Goal: Submit feedback/report problem: Submit feedback/report problem

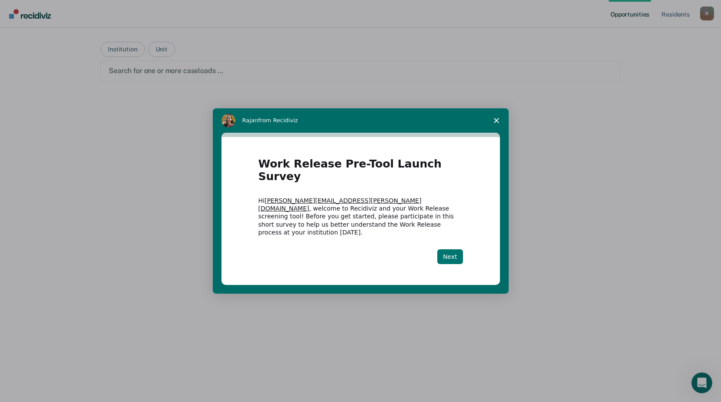
click at [455, 249] on button "Next" at bounding box center [450, 256] width 26 height 15
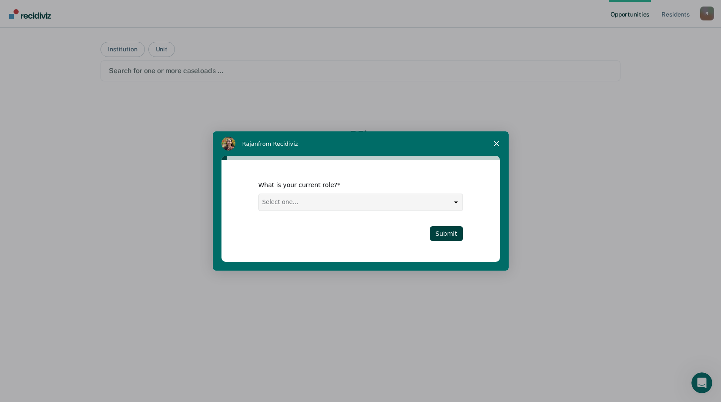
click at [448, 198] on select "Select one... Case Manager FUM Assistant [PERSON_NAME] [PERSON_NAME]" at bounding box center [361, 202] width 204 height 17
select select "FUM"
click at [259, 194] on select "Select one... Case Manager FUM Assistant [PERSON_NAME] [PERSON_NAME]" at bounding box center [361, 202] width 204 height 17
click at [448, 235] on button "Submit" at bounding box center [446, 233] width 33 height 15
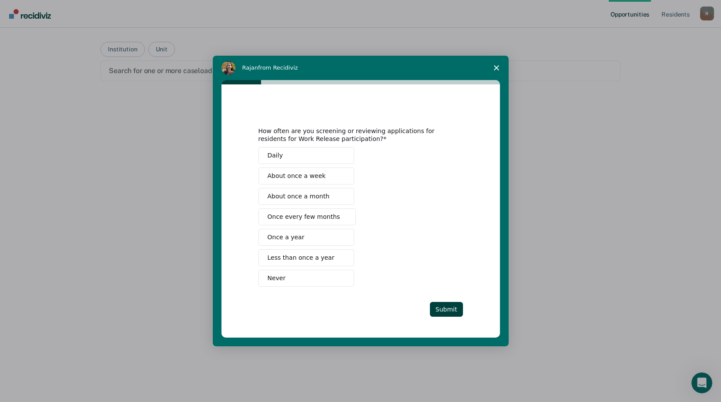
click at [284, 190] on button "About once a month" at bounding box center [306, 196] width 96 height 17
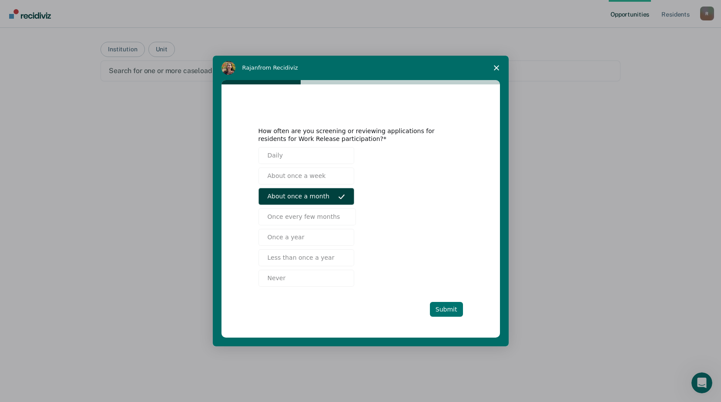
click at [440, 307] on button "Submit" at bounding box center [446, 309] width 33 height 15
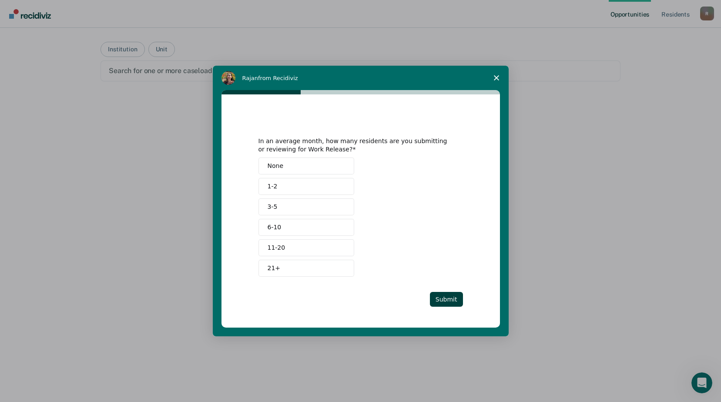
click at [307, 209] on button "3-5" at bounding box center [306, 206] width 96 height 17
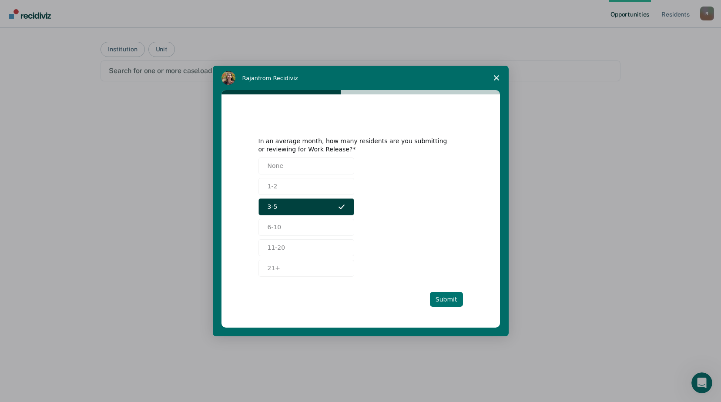
click at [446, 300] on button "Submit" at bounding box center [446, 299] width 33 height 15
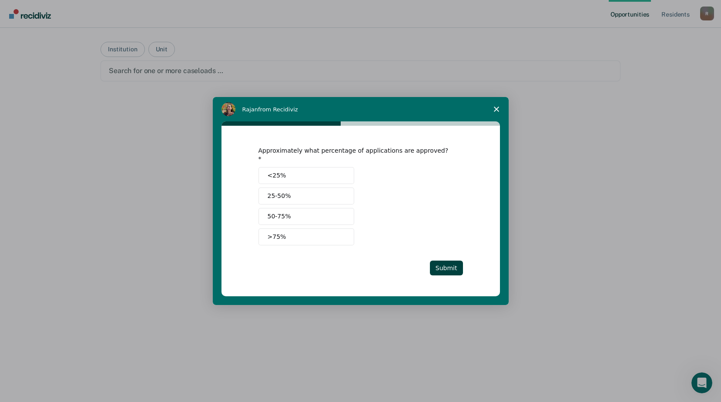
click at [301, 217] on button "50-75%" at bounding box center [306, 216] width 96 height 17
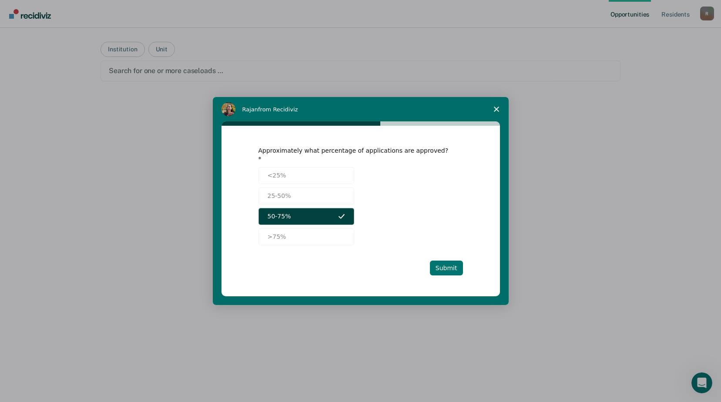
click at [450, 263] on button "Submit" at bounding box center [446, 268] width 33 height 15
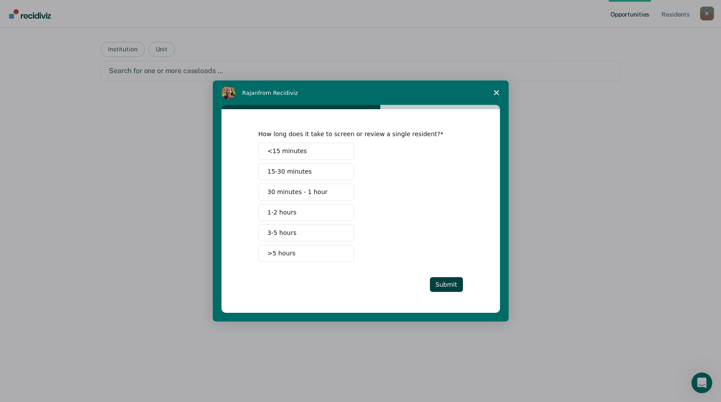
click at [305, 154] on button "<15 minutes" at bounding box center [306, 151] width 96 height 17
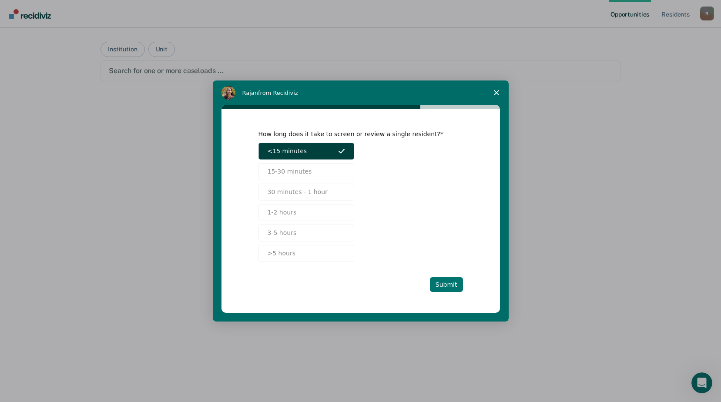
click at [440, 280] on button "Submit" at bounding box center [446, 284] width 33 height 15
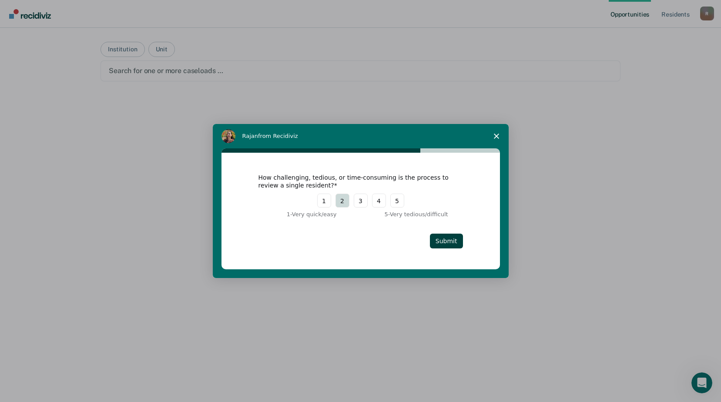
click at [346, 202] on button "2" at bounding box center [342, 201] width 14 height 14
click at [450, 241] on button "Submit" at bounding box center [446, 241] width 33 height 15
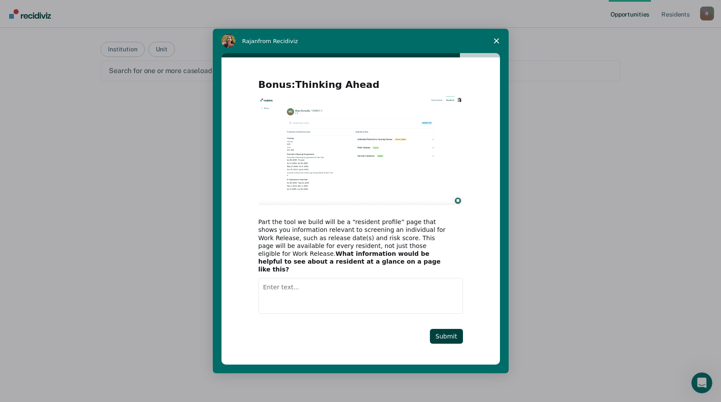
click at [347, 289] on textarea "Enter text..." at bounding box center [360, 296] width 204 height 36
type textarea "I can't think of anything else"
click at [451, 329] on button "Submit" at bounding box center [446, 336] width 33 height 15
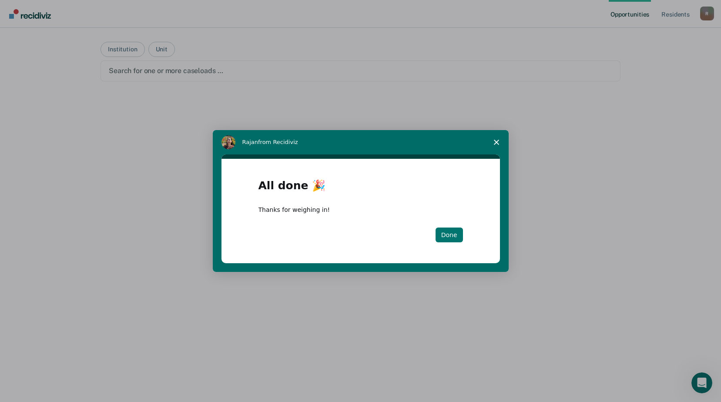
click at [453, 238] on button "Done" at bounding box center [448, 234] width 27 height 15
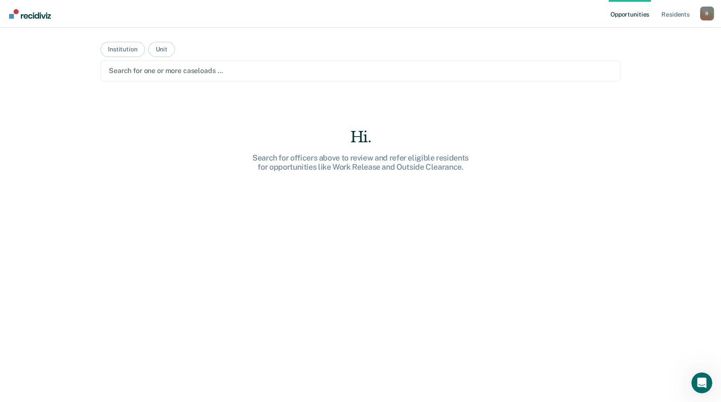
click at [16, 80] on div "Opportunities Resident s Robin.Thomas@doc.mo.gov R Profile How it works Log Out…" at bounding box center [360, 201] width 721 height 402
click at [361, 56] on main "Institution Unit Search for one or more caseloads … Hi. Search for officers abo…" at bounding box center [360, 204] width 541 height 353
click at [132, 46] on button "Institution" at bounding box center [122, 49] width 44 height 15
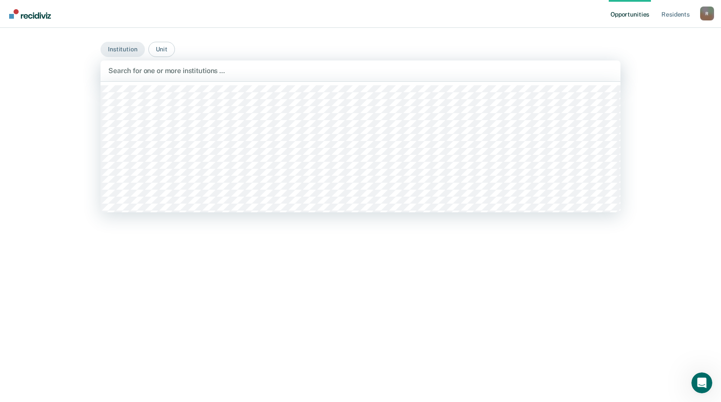
click at [143, 66] on div at bounding box center [360, 71] width 504 height 10
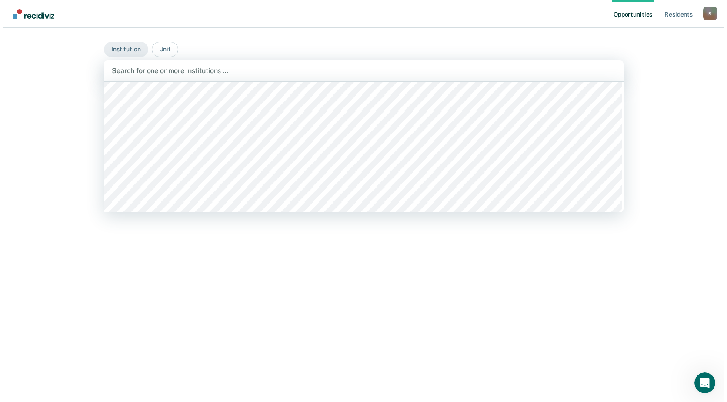
scroll to position [2175, 0]
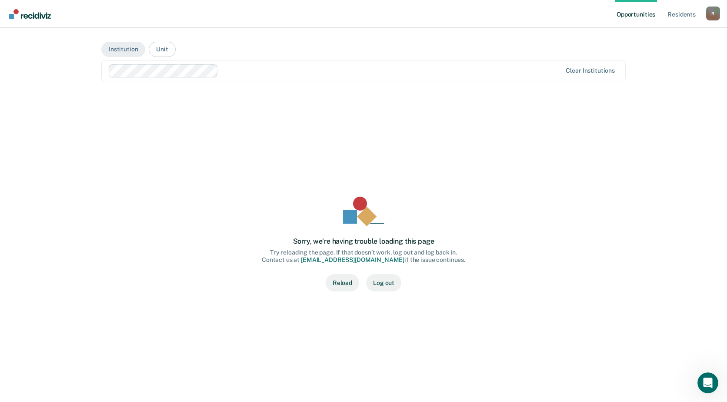
click at [356, 283] on button "Reload" at bounding box center [342, 282] width 33 height 17
